Goal: Task Accomplishment & Management: Use online tool/utility

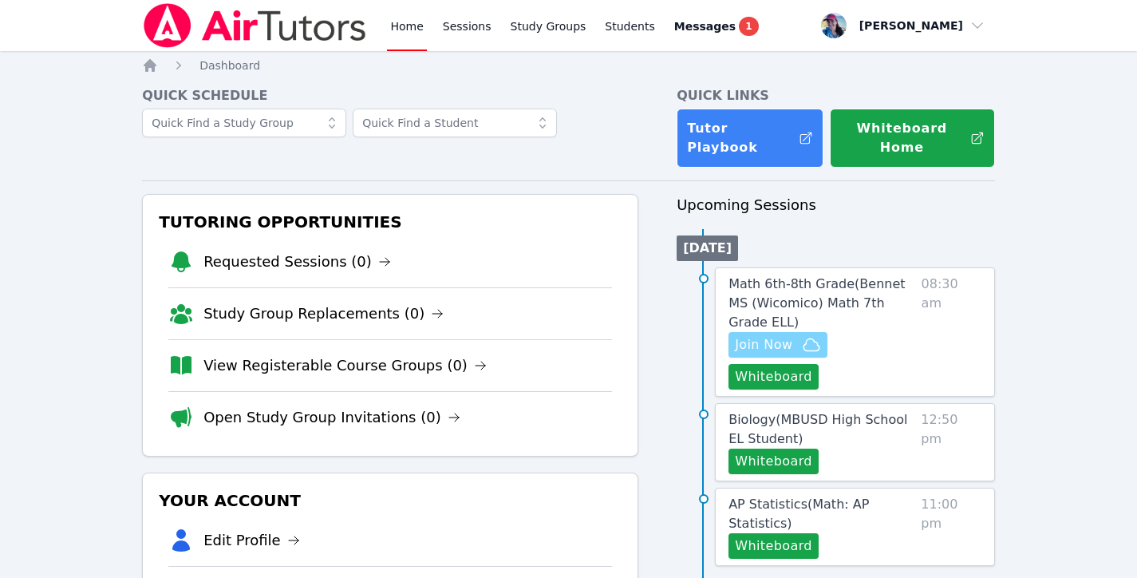
click at [818, 335] on icon "button" at bounding box center [811, 344] width 19 height 19
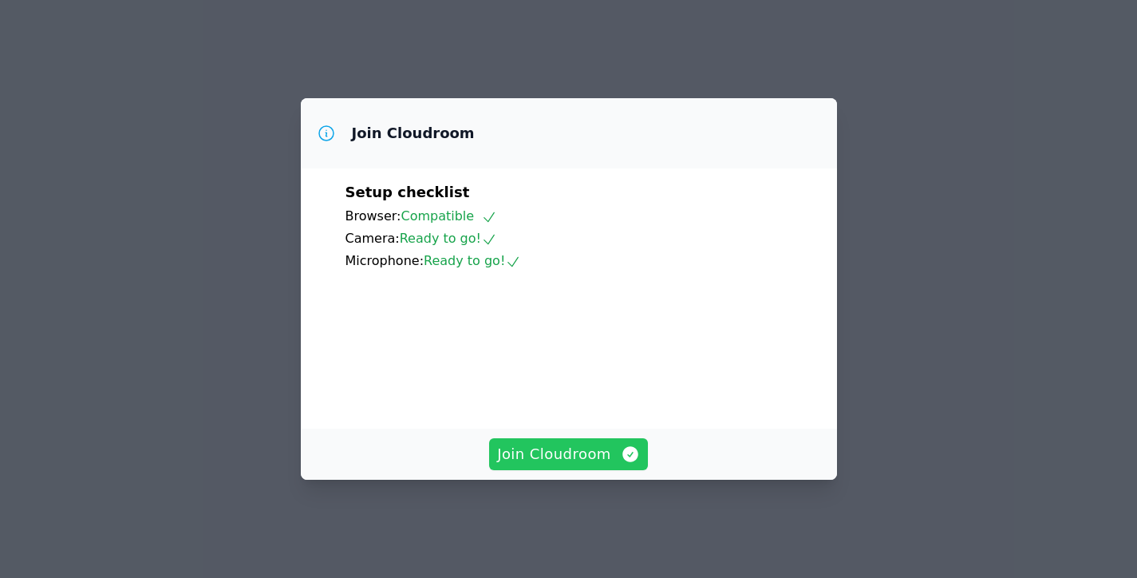
click at [591, 465] on span "Join Cloudroom" at bounding box center [568, 454] width 143 height 22
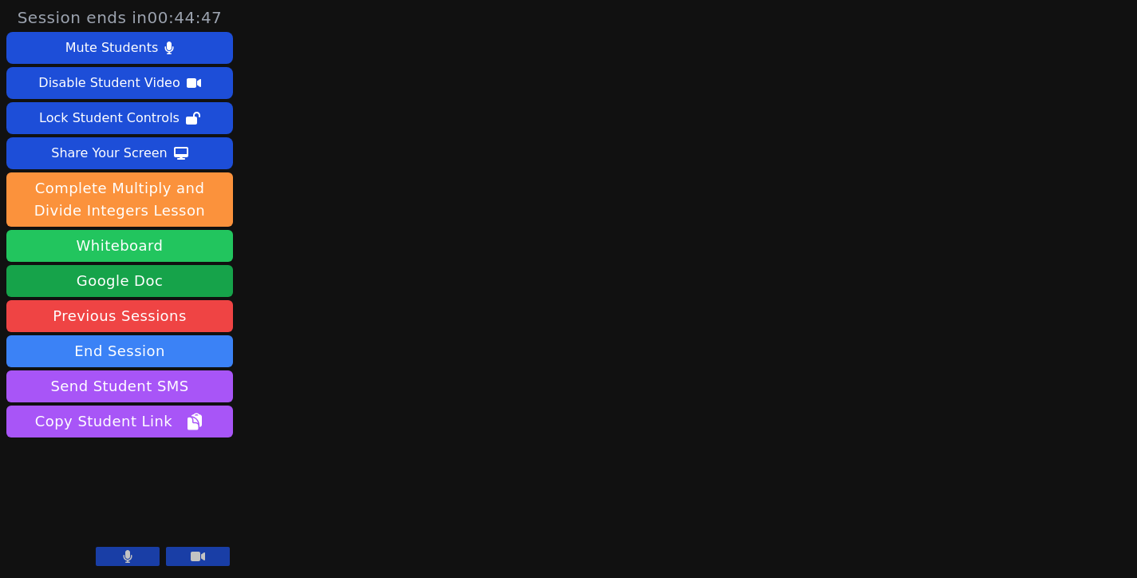
click at [141, 255] on button "Whiteboard" at bounding box center [119, 246] width 227 height 32
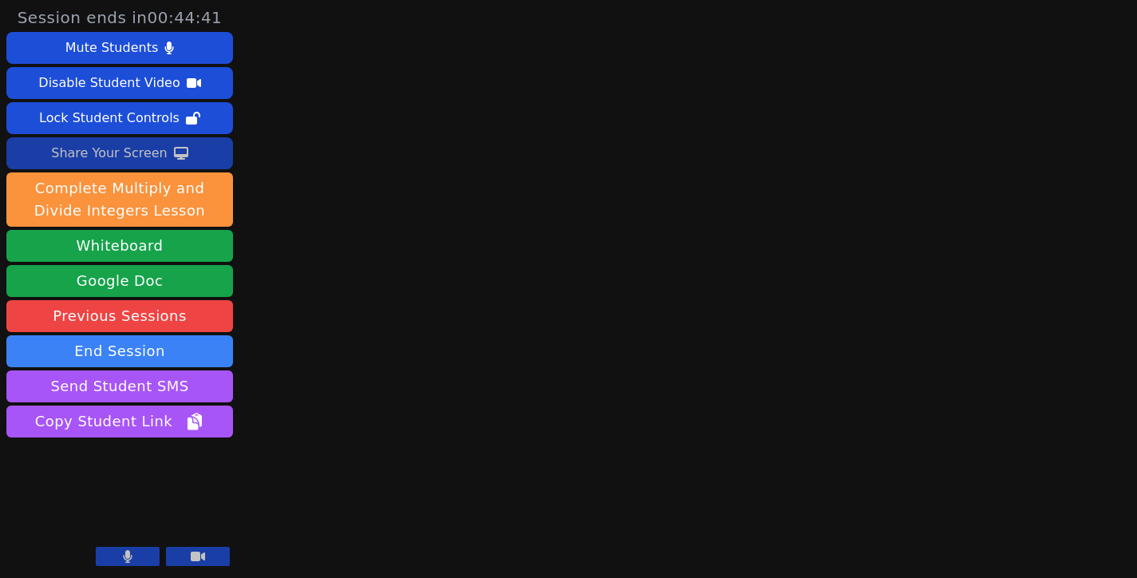
click at [144, 155] on div "Share Your Screen" at bounding box center [109, 153] width 117 height 26
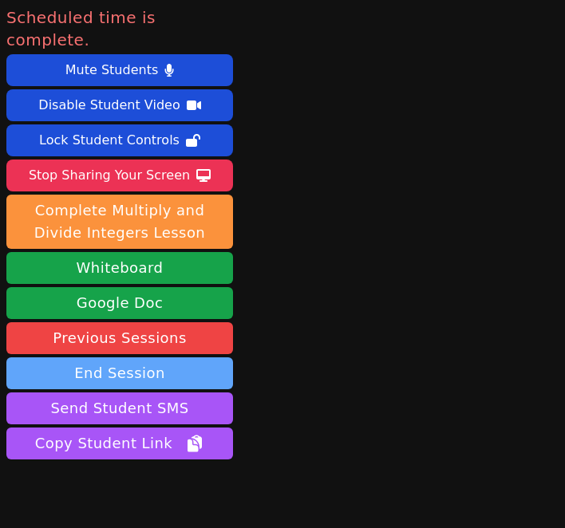
click at [176, 357] on button "End Session" at bounding box center [119, 373] width 227 height 32
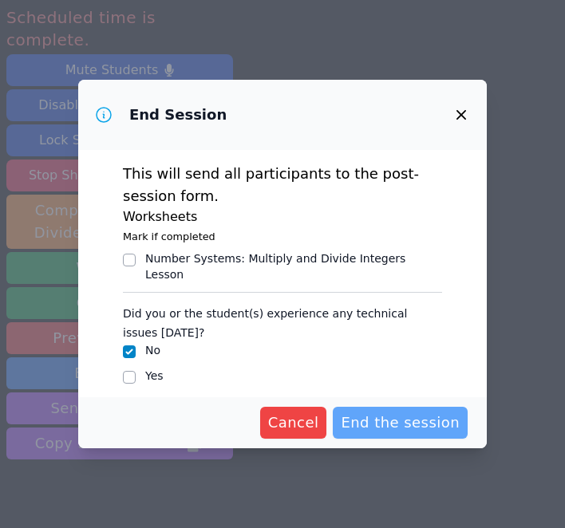
click at [397, 413] on span "End the session" at bounding box center [400, 423] width 119 height 22
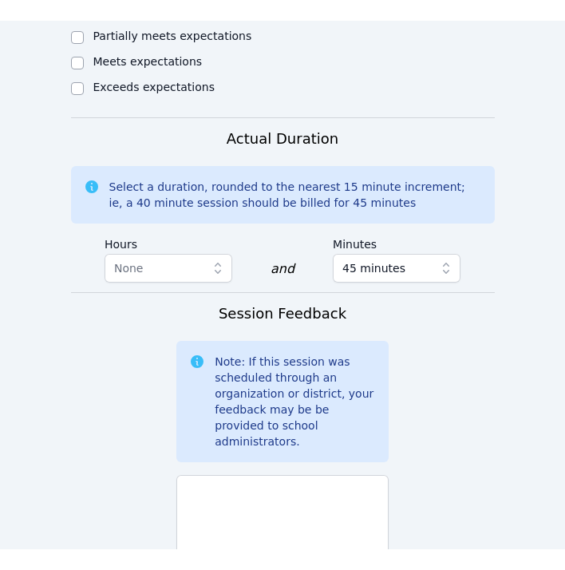
scroll to position [1248, 0]
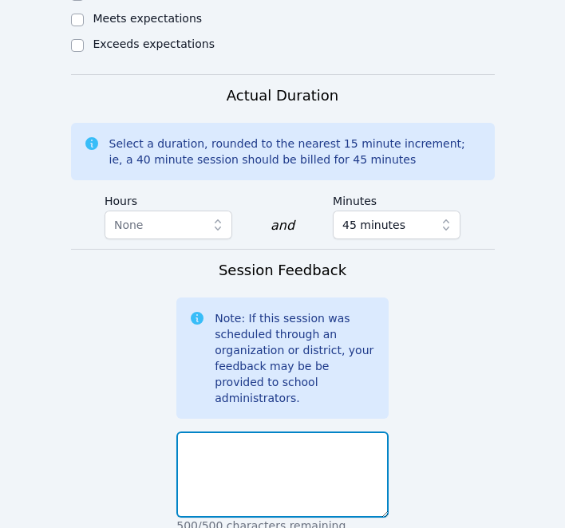
click at [312, 432] on textarea at bounding box center [282, 475] width 212 height 86
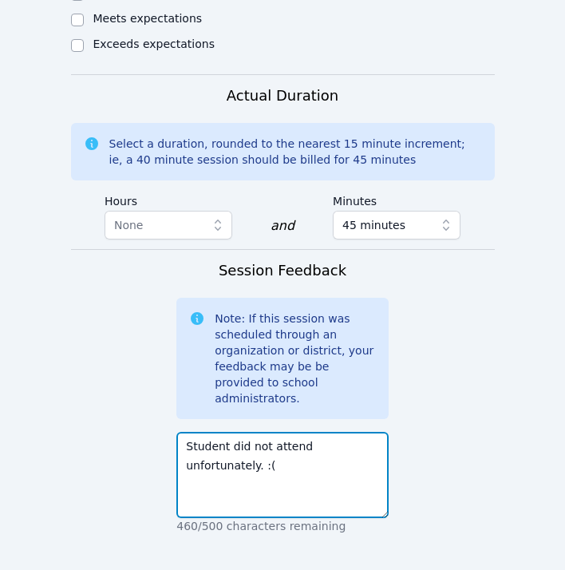
type textarea "Student did not attend unfortunately. :("
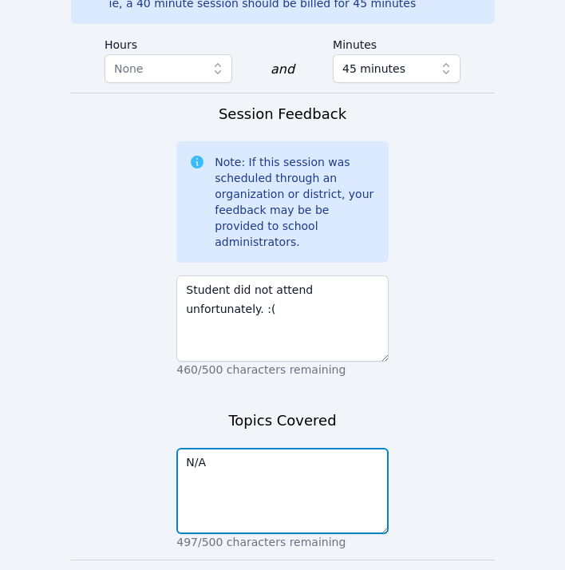
type textarea "N/A"
